Goal: Transaction & Acquisition: Purchase product/service

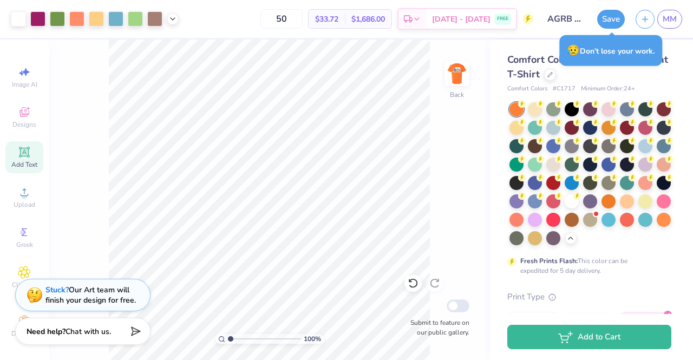
scroll to position [112, 0]
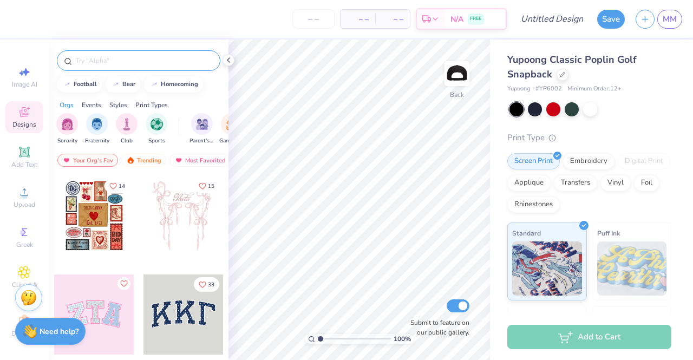
click at [100, 55] on input "text" at bounding box center [144, 60] width 139 height 11
type input "agriculture"
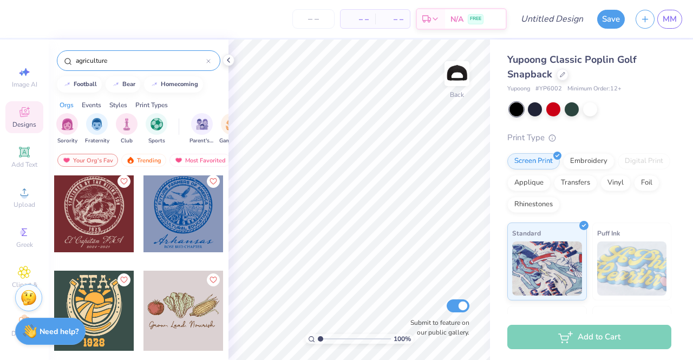
scroll to position [2139, 0]
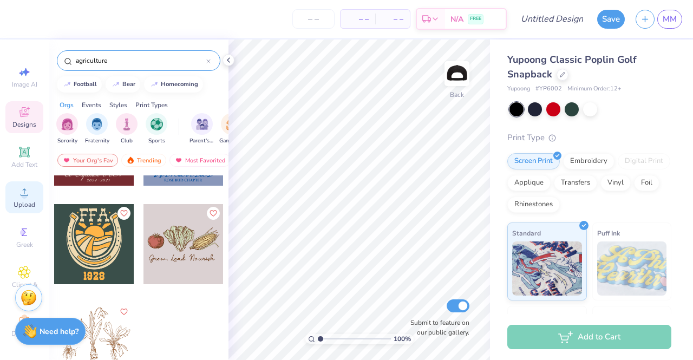
click at [21, 194] on circle at bounding box center [24, 196] width 6 height 6
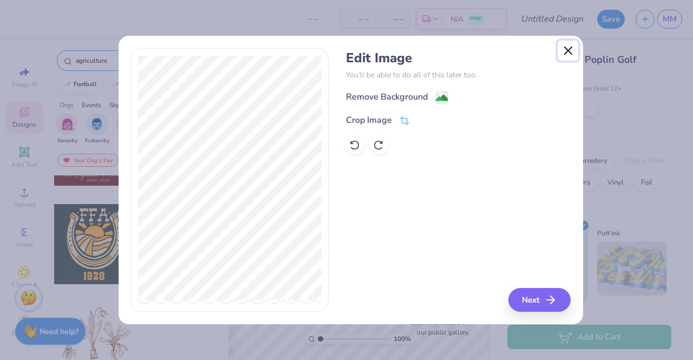
click at [567, 49] on button "Close" at bounding box center [568, 51] width 21 height 21
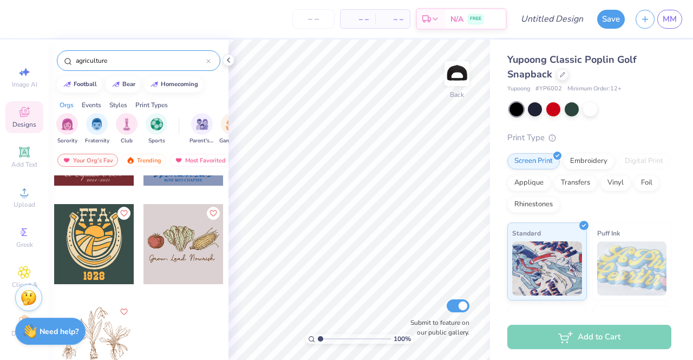
click at [593, 100] on div "Yupoong Classic Poplin Golf Snapback Yupoong # YP6002 Minimum Order: 12 + Print…" at bounding box center [589, 260] width 164 height 415
click at [593, 108] on div at bounding box center [590, 108] width 14 height 14
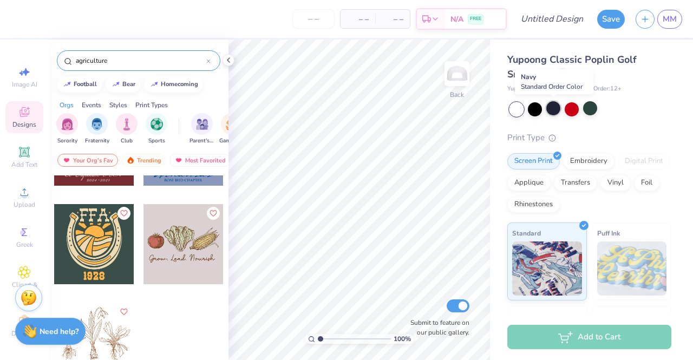
click at [554, 111] on div at bounding box center [553, 108] width 14 height 14
click at [533, 111] on div at bounding box center [535, 108] width 14 height 14
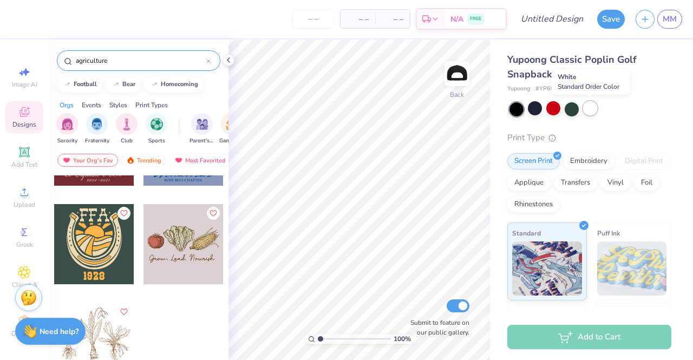
click at [589, 108] on div at bounding box center [590, 108] width 14 height 14
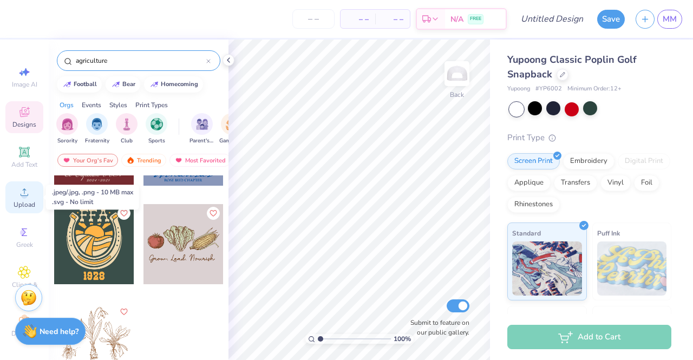
click at [19, 208] on span "Upload" at bounding box center [25, 204] width 22 height 9
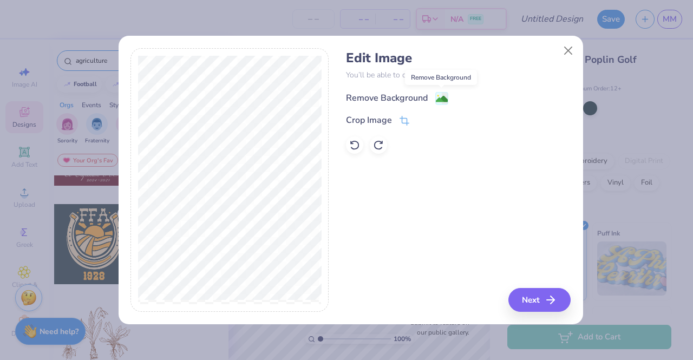
click at [441, 94] on image at bounding box center [442, 99] width 12 height 12
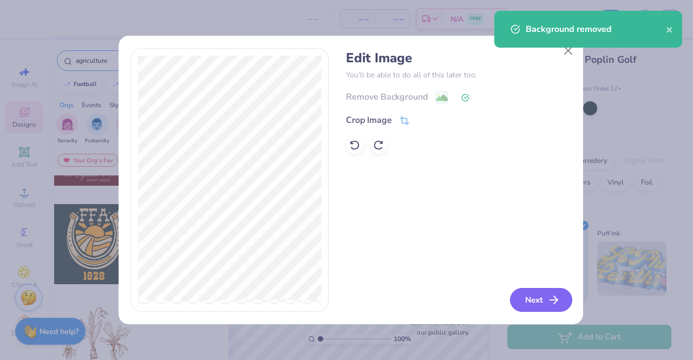
click at [534, 293] on button "Next" at bounding box center [541, 300] width 62 height 24
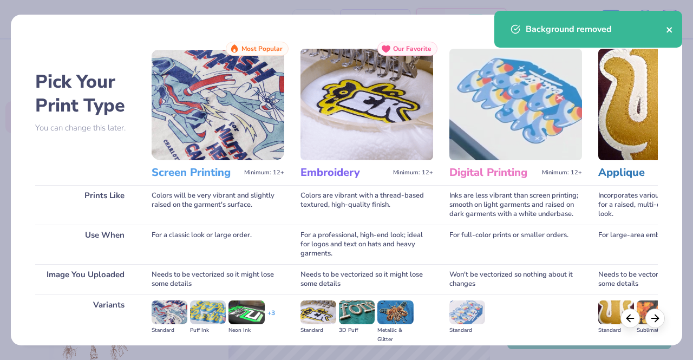
click at [672, 28] on icon "close" at bounding box center [670, 29] width 8 height 9
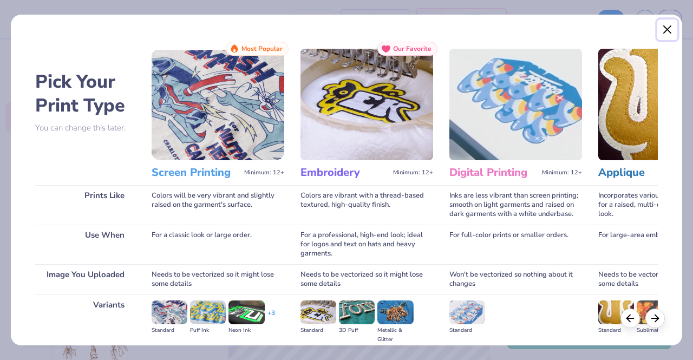
click at [664, 30] on button "Close" at bounding box center [667, 29] width 21 height 21
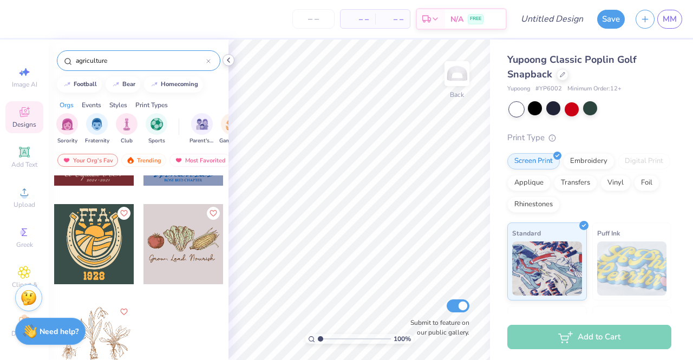
click at [230, 62] on icon at bounding box center [228, 60] width 9 height 9
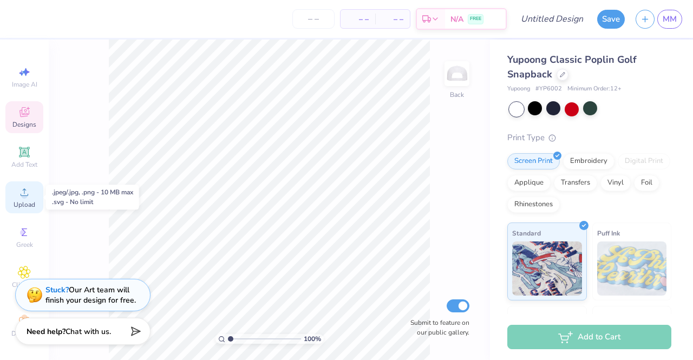
click at [21, 197] on circle at bounding box center [24, 196] width 6 height 6
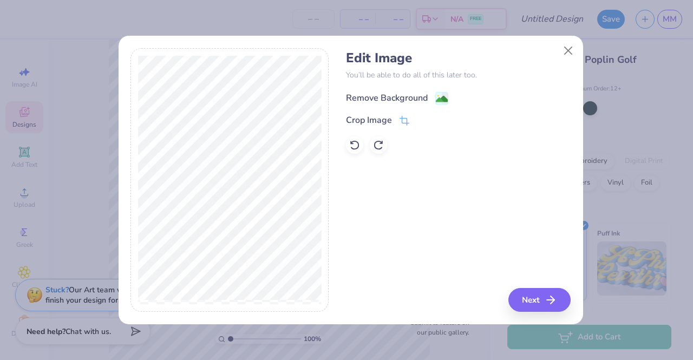
click at [382, 93] on div "Remove Background" at bounding box center [387, 97] width 82 height 13
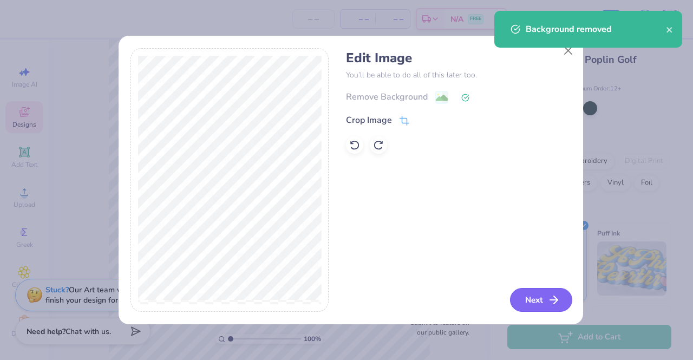
click at [531, 300] on button "Next" at bounding box center [541, 300] width 62 height 24
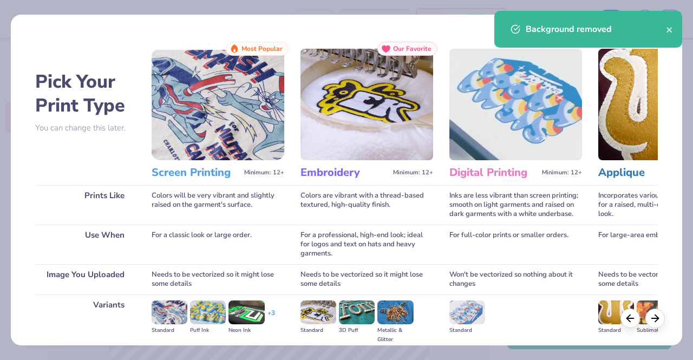
click at [159, 317] on img at bounding box center [170, 312] width 36 height 24
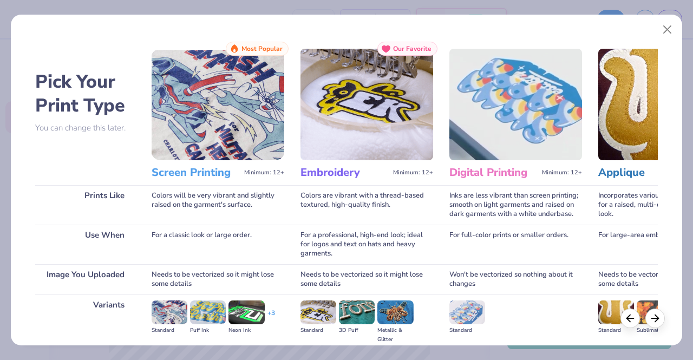
click at [201, 174] on h3 "Screen Printing" at bounding box center [196, 173] width 88 height 14
click at [187, 186] on div "Colors will be very vibrant and slightly raised on the garment's surface." at bounding box center [218, 205] width 133 height 40
click at [219, 75] on img at bounding box center [218, 105] width 133 height 112
click at [166, 317] on img at bounding box center [170, 312] width 36 height 24
click at [322, 318] on img at bounding box center [318, 312] width 36 height 24
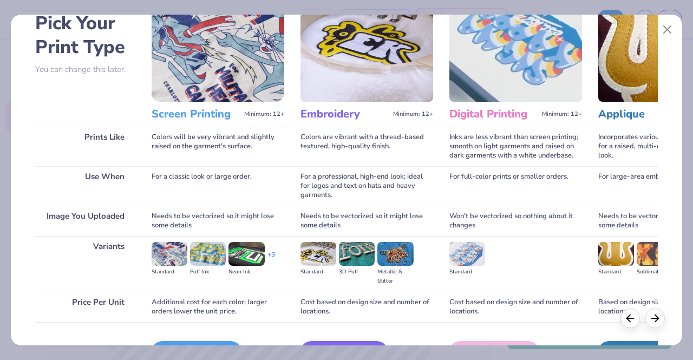
scroll to position [125, 0]
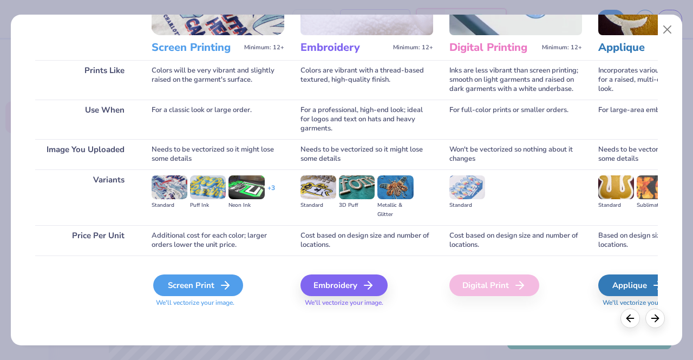
click at [181, 281] on div "Screen Print" at bounding box center [198, 285] width 90 height 22
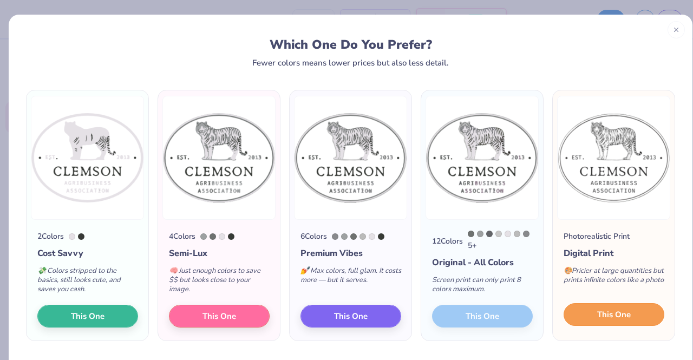
click at [597, 321] on span "This One" at bounding box center [614, 315] width 34 height 12
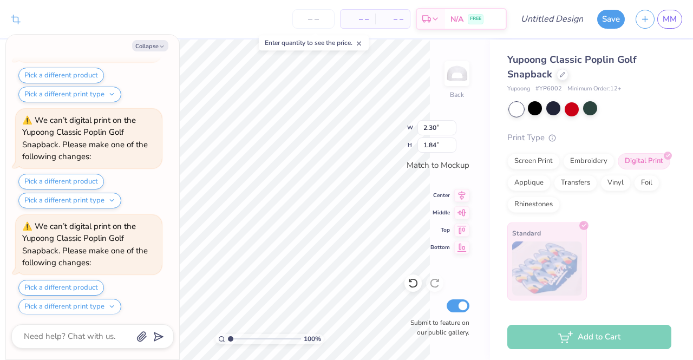
scroll to position [410, 0]
click at [148, 46] on button "Collapse" at bounding box center [150, 45] width 36 height 11
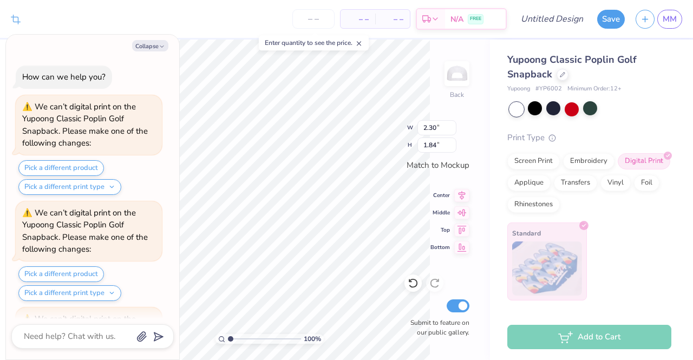
scroll to position [515, 0]
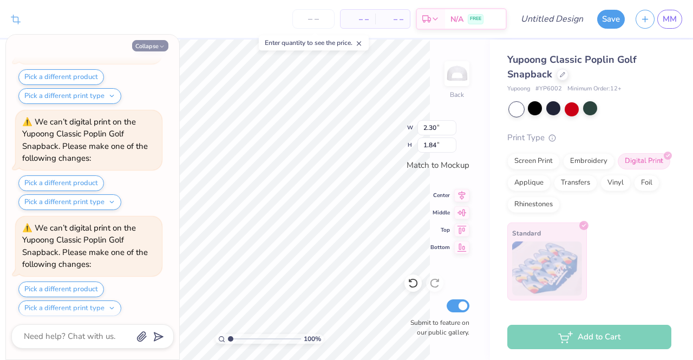
click at [154, 42] on button "Collapse" at bounding box center [150, 45] width 36 height 11
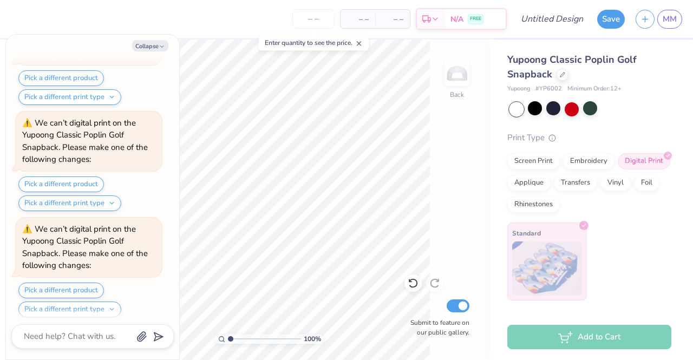
click at [359, 43] on icon at bounding box center [359, 44] width 8 height 8
click at [156, 40] on div "Collapse How can we help you? We can’t digital print on the Yupoong Classic Pop…" at bounding box center [92, 197] width 173 height 325
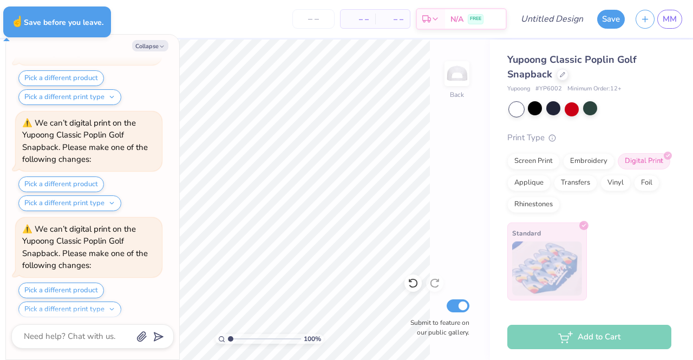
type textarea "x"
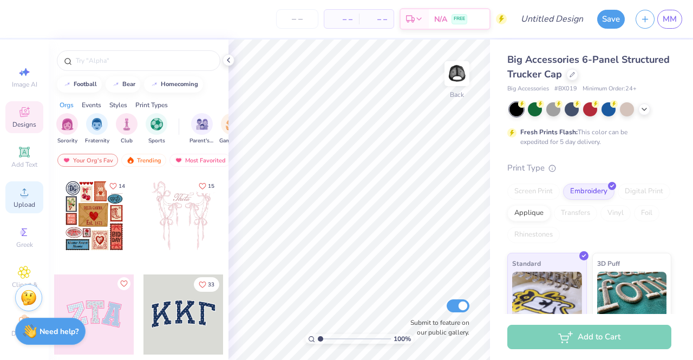
click at [10, 185] on div "Upload" at bounding box center [24, 197] width 38 height 32
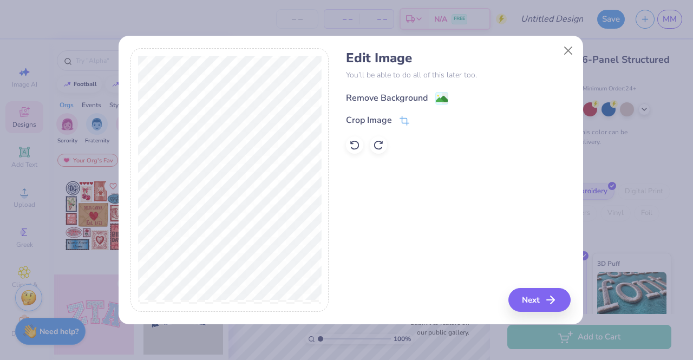
click at [383, 97] on div "Remove Background" at bounding box center [387, 97] width 82 height 13
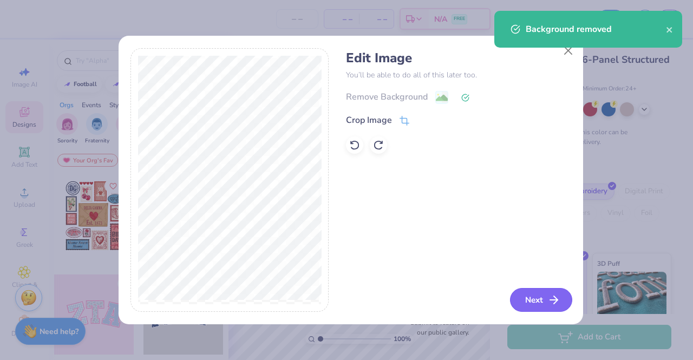
click at [546, 296] on button "Next" at bounding box center [541, 300] width 62 height 24
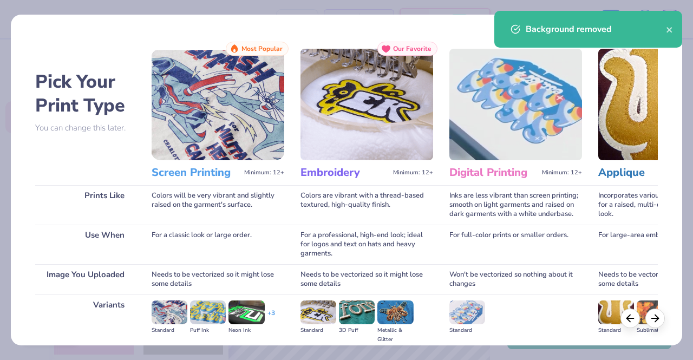
scroll to position [125, 0]
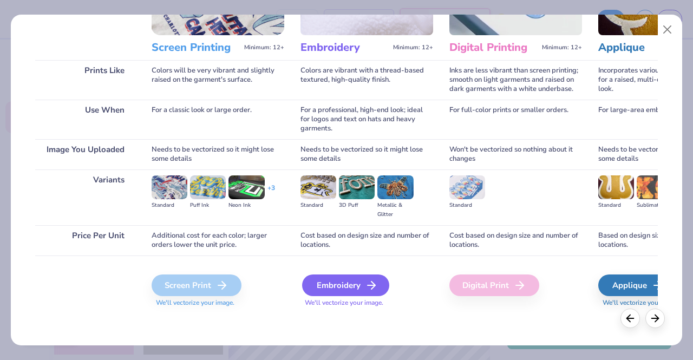
click at [341, 287] on div "Embroidery" at bounding box center [345, 285] width 87 height 22
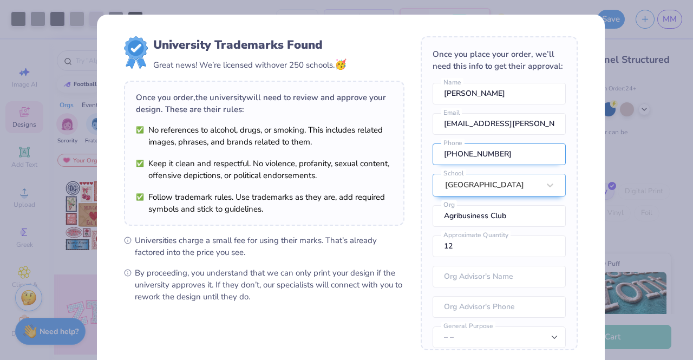
scroll to position [48, 0]
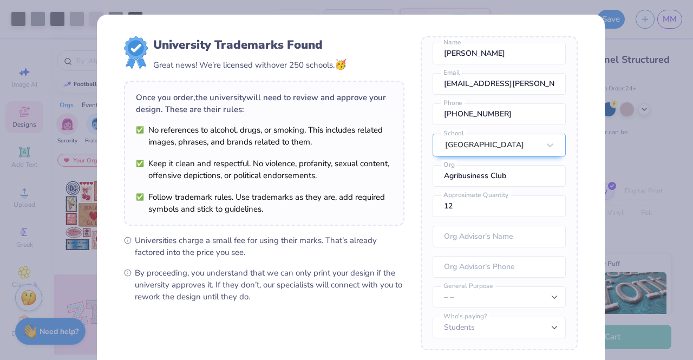
click at [636, 72] on div "University Trademarks Found Great news! We’re licensed with over 250 schools. 🥳…" at bounding box center [346, 180] width 693 height 360
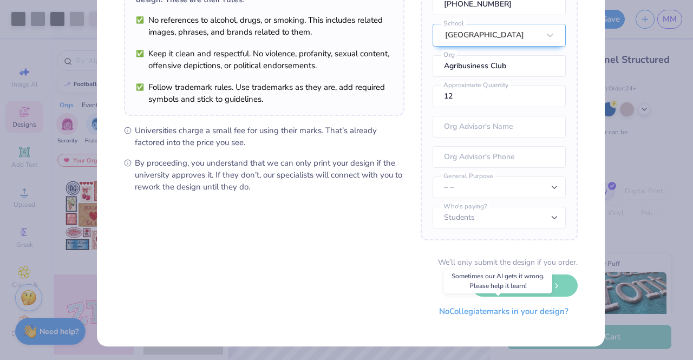
click at [470, 308] on button "No Collegiate marks in your design?" at bounding box center [504, 311] width 148 height 22
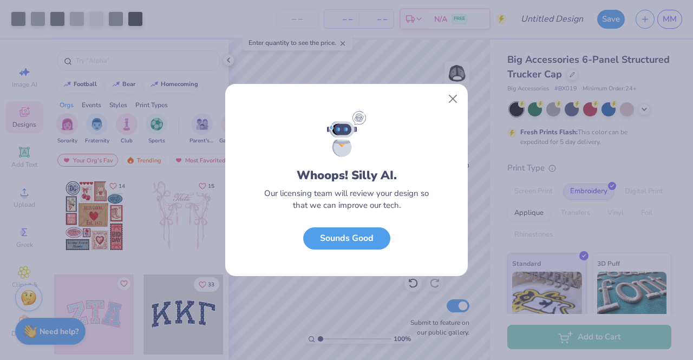
scroll to position [0, 0]
click at [460, 89] on button "Close" at bounding box center [453, 99] width 21 height 21
